Goal: Information Seeking & Learning: Learn about a topic

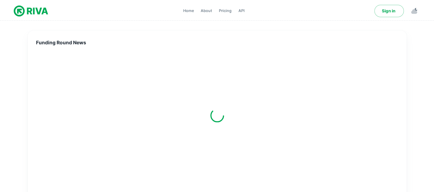
scroll to position [25, 0]
click at [72, 46] on span "Funding Round News" at bounding box center [217, 43] width 362 height 8
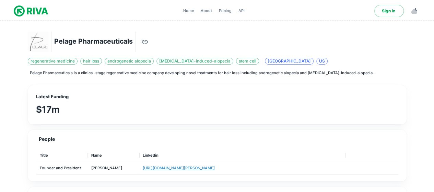
click at [53, 103] on h3 "$17m" at bounding box center [48, 109] width 24 height 13
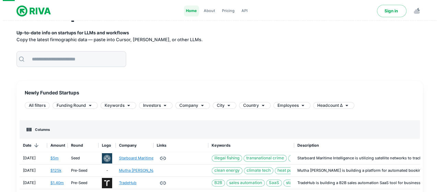
scroll to position [36, 0]
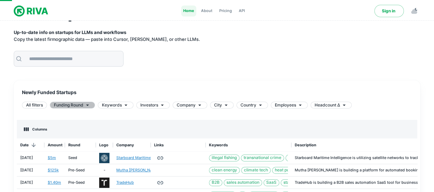
click at [74, 105] on span "Funding Round" at bounding box center [68, 105] width 29 height 6
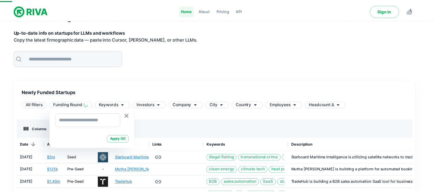
scroll to position [5, 5]
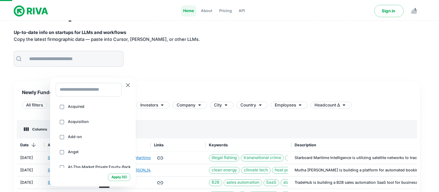
click at [185, 87] on div at bounding box center [219, 96] width 439 height 192
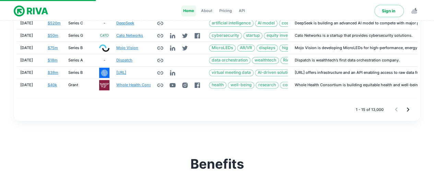
scroll to position [283, 0]
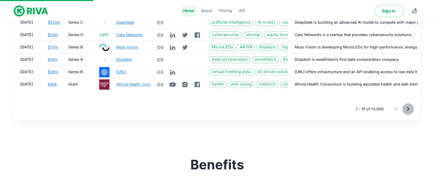
click at [407, 105] on icon "Go to next page" at bounding box center [408, 109] width 8 height 8
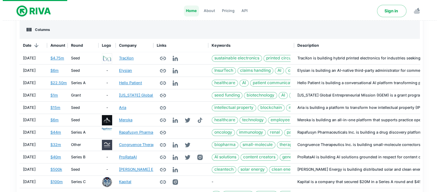
scroll to position [64, 0]
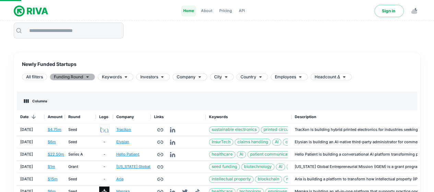
click at [91, 76] on icon at bounding box center [87, 76] width 7 height 7
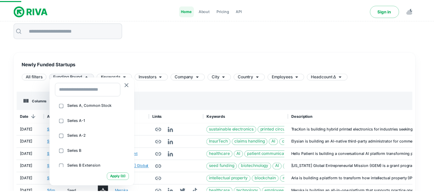
scroll to position [1113, 0]
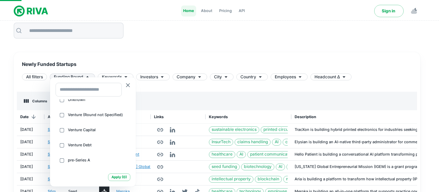
click at [244, 88] on div at bounding box center [219, 96] width 439 height 192
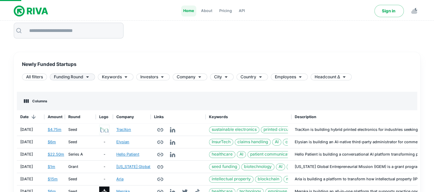
scroll to position [0, 0]
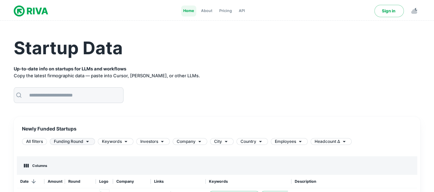
click at [119, 68] on strong "Up-to-date info on startups for LLMs and workflows" at bounding box center [70, 68] width 112 height 5
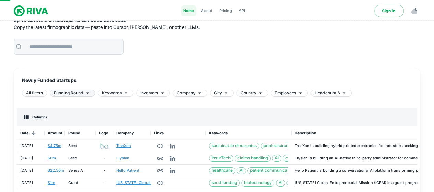
scroll to position [50, 0]
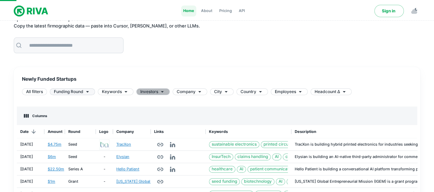
click at [153, 92] on span "Investors" at bounding box center [149, 91] width 18 height 6
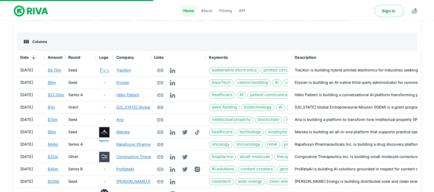
scroll to position [0, 0]
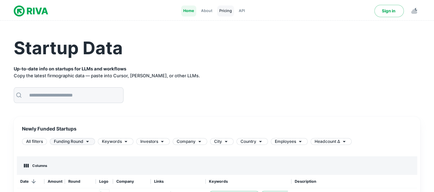
click at [225, 10] on span "Pricing" at bounding box center [225, 11] width 13 height 6
click at [112, 98] on input "text" at bounding box center [74, 94] width 98 height 15
click at [208, 87] on div "​" at bounding box center [221, 95] width 415 height 16
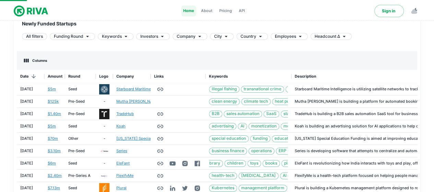
scroll to position [105, 0]
click at [24, 76] on button "Sort" at bounding box center [29, 76] width 10 height 10
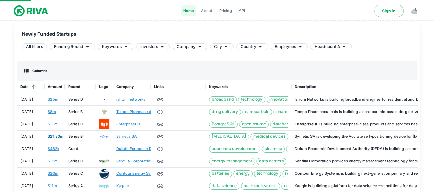
scroll to position [95, 0]
click at [37, 87] on icon "Menu" at bounding box center [39, 86] width 7 height 7
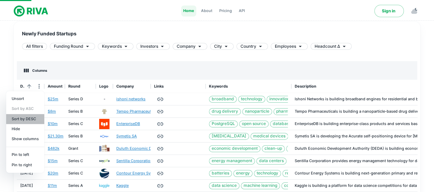
click at [27, 120] on li "Sort by DESC" at bounding box center [25, 119] width 38 height 10
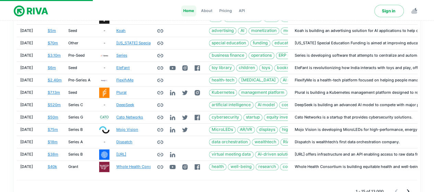
scroll to position [0, 0]
